Goal: Use online tool/utility

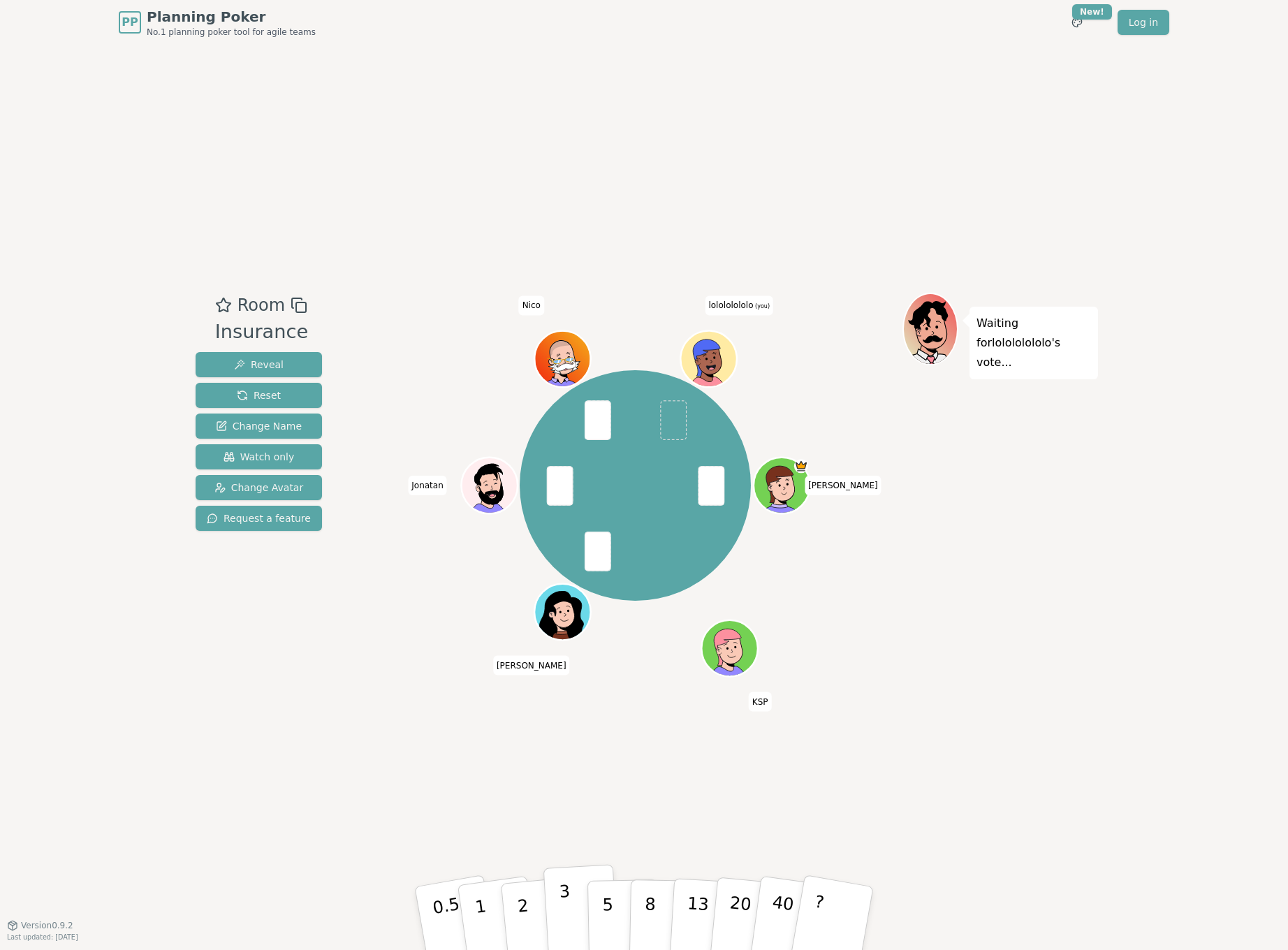
click at [559, 904] on button "3" at bounding box center [581, 918] width 76 height 109
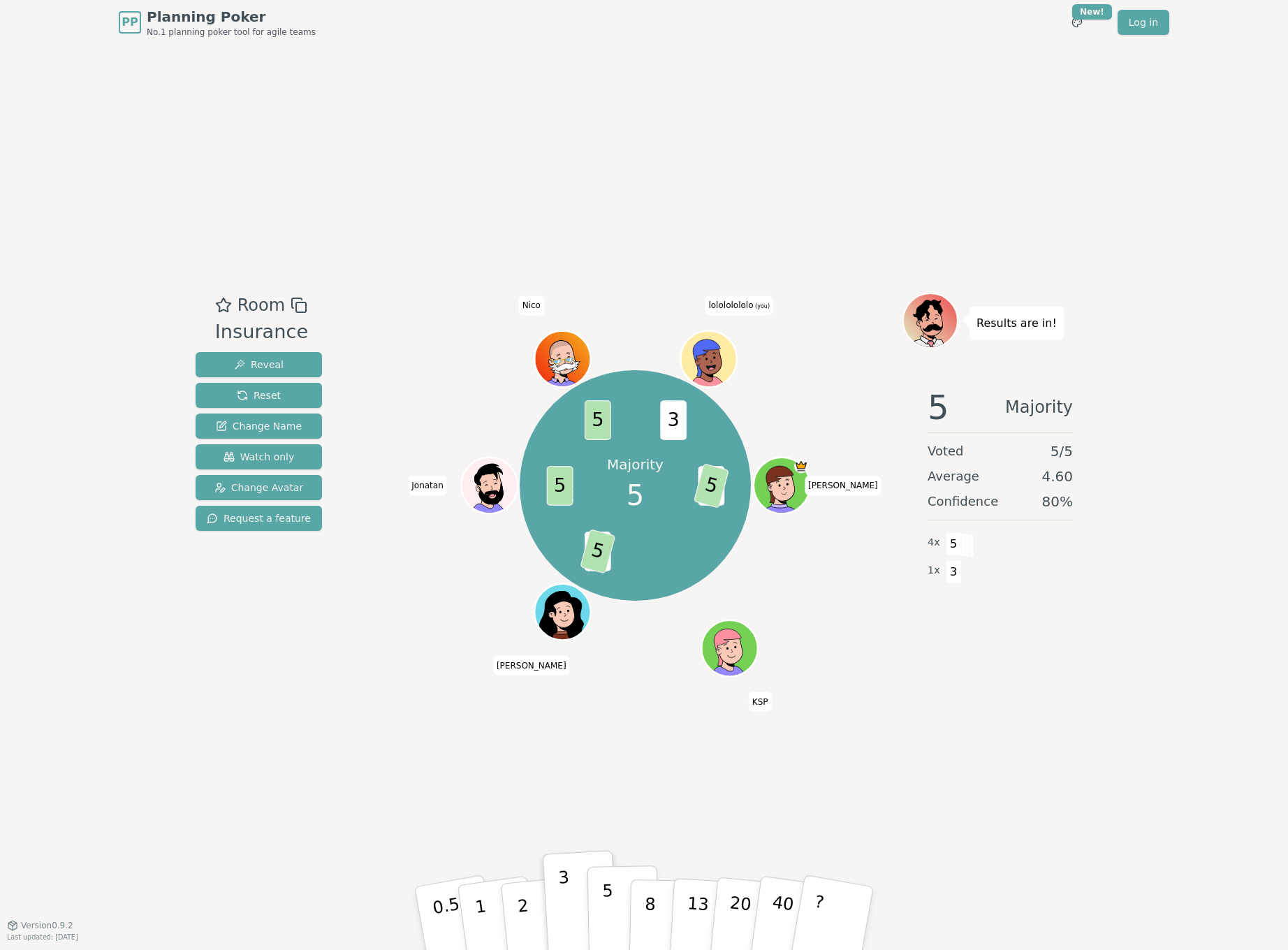
click at [603, 909] on p "5" at bounding box center [608, 918] width 11 height 76
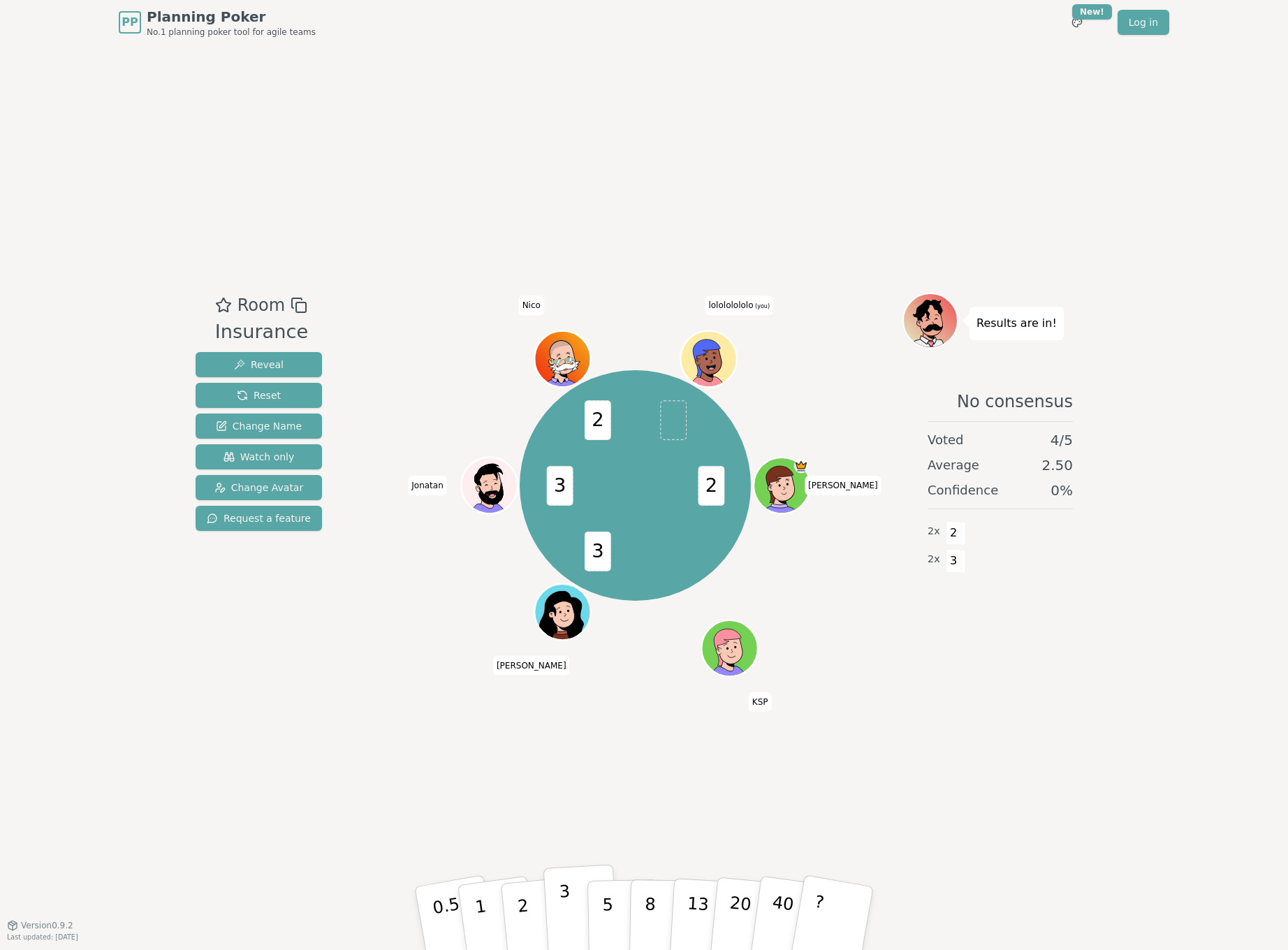
click at [566, 908] on p "3" at bounding box center [566, 920] width 15 height 77
click at [562, 924] on p "3" at bounding box center [566, 920] width 15 height 77
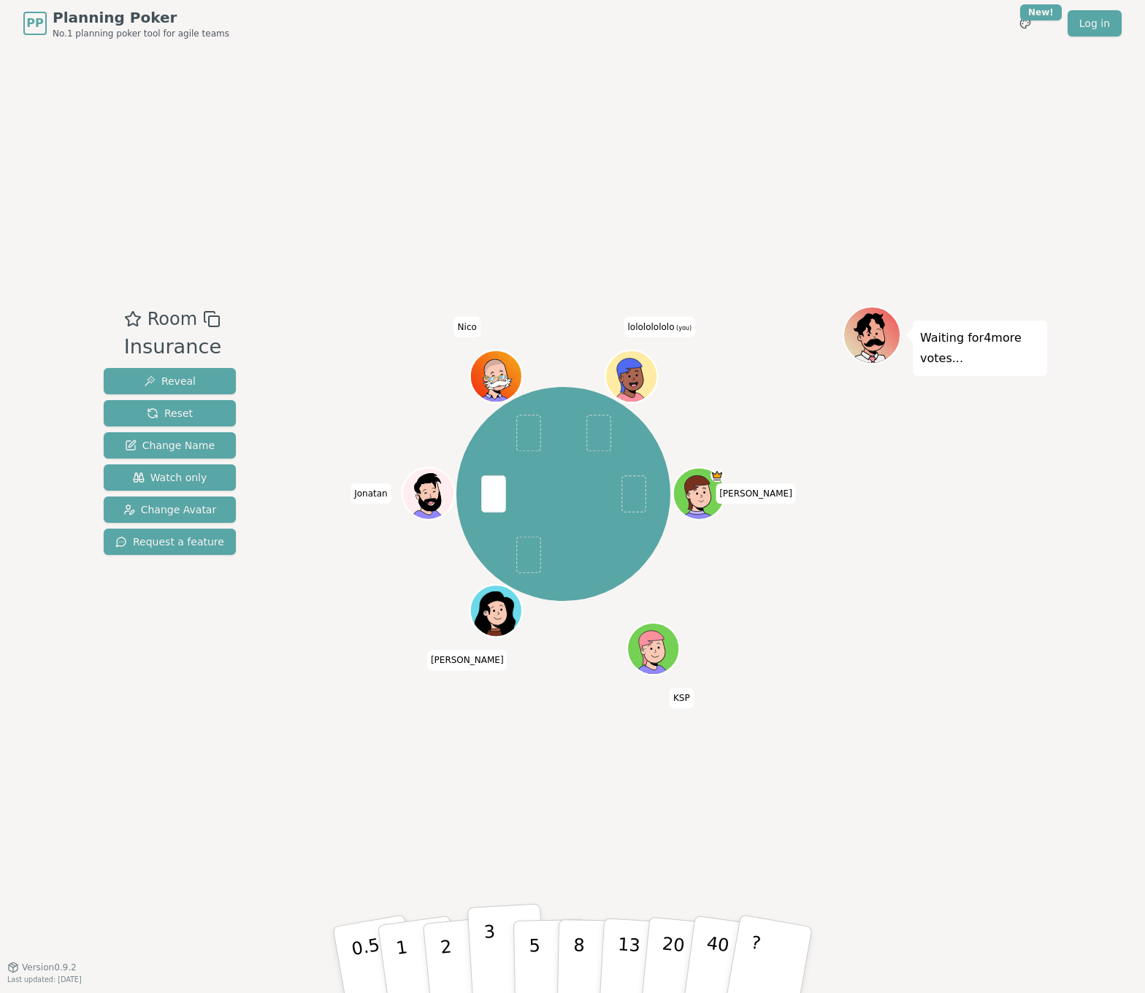
click at [478, 947] on button "3" at bounding box center [507, 960] width 80 height 114
